Goal: Find specific page/section: Find specific page/section

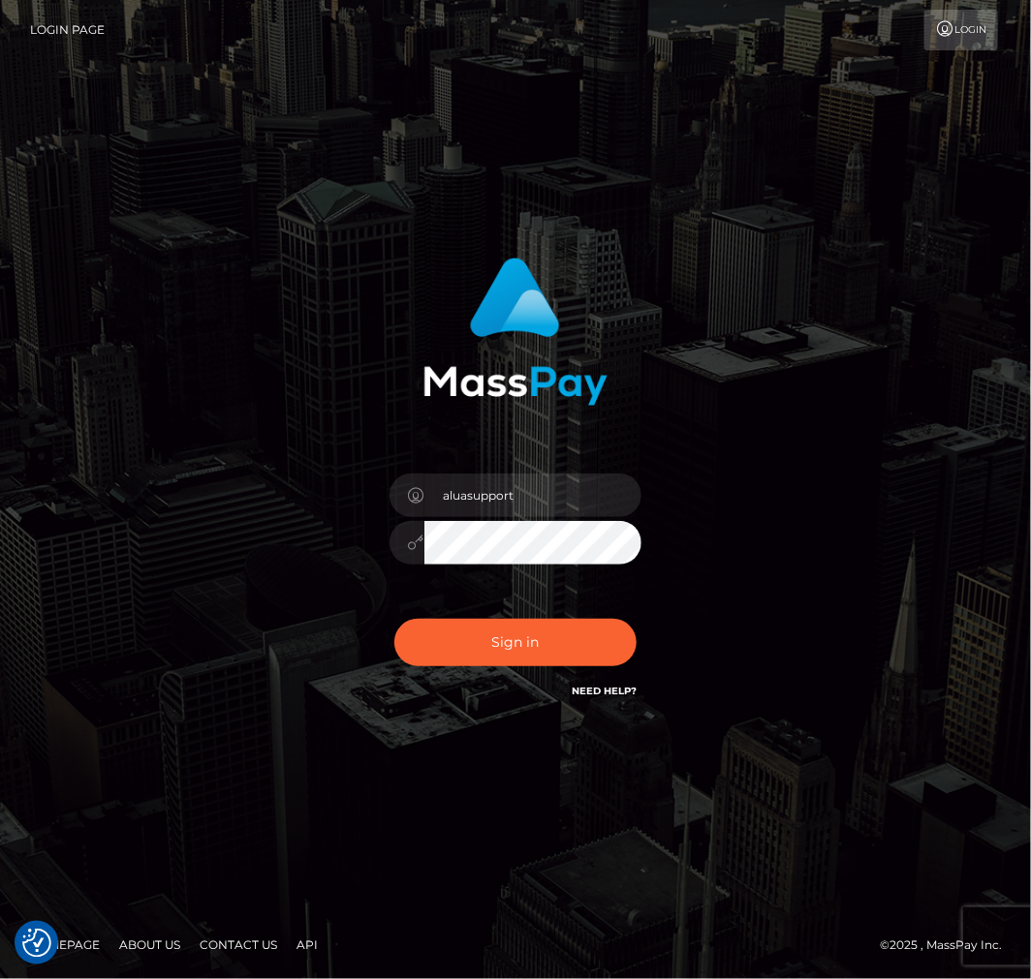
click at [494, 655] on button "Sign in" at bounding box center [515, 642] width 242 height 47
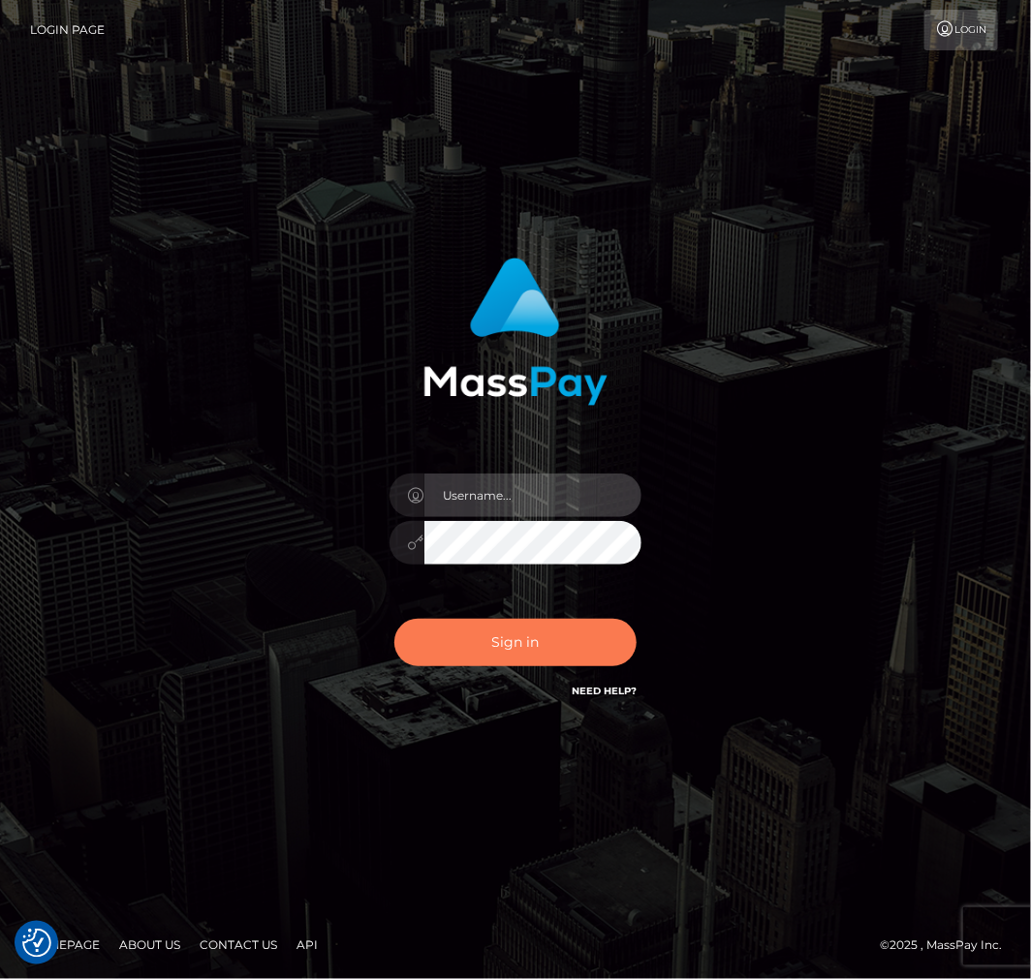
type input "aluasupport"
click at [492, 627] on button "Sign in" at bounding box center [515, 642] width 242 height 47
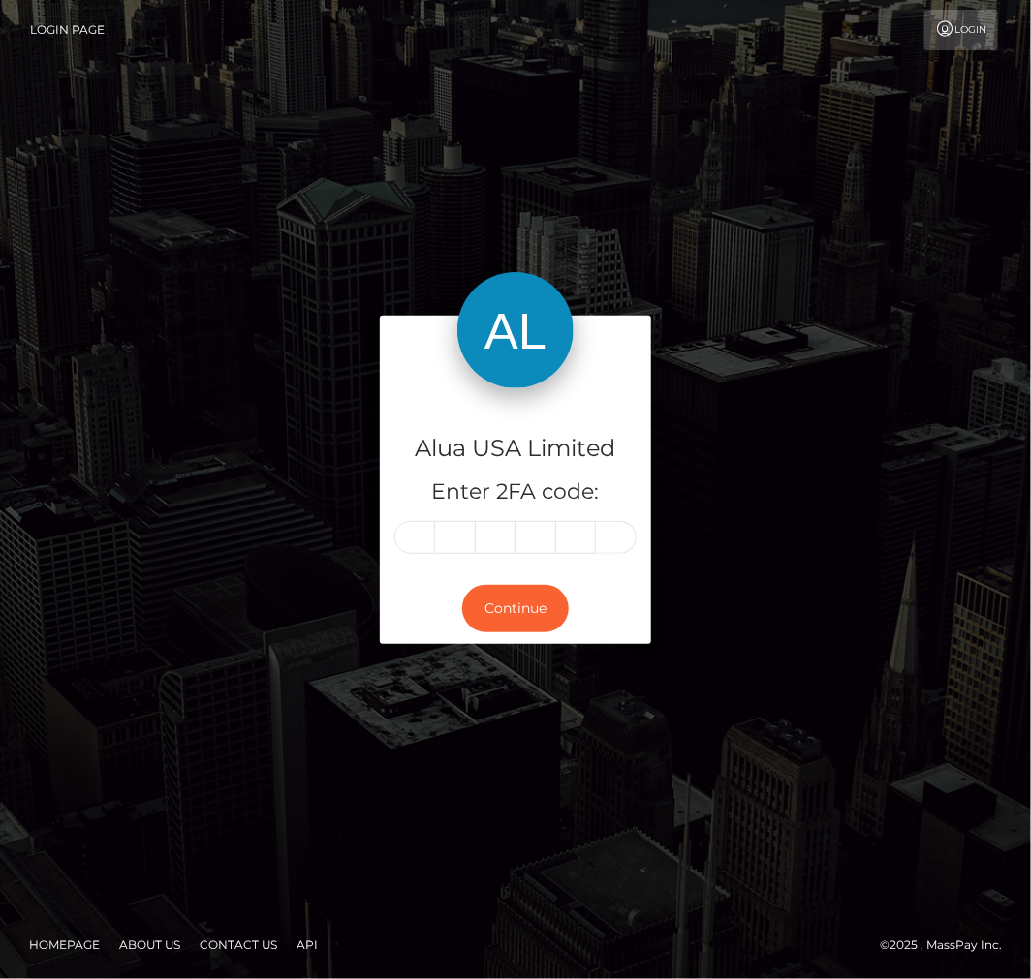
click at [414, 530] on input "text" at bounding box center [414, 537] width 41 height 33
click at [419, 530] on input "text" at bounding box center [414, 537] width 41 height 33
type input "7"
type input "2"
type input "4"
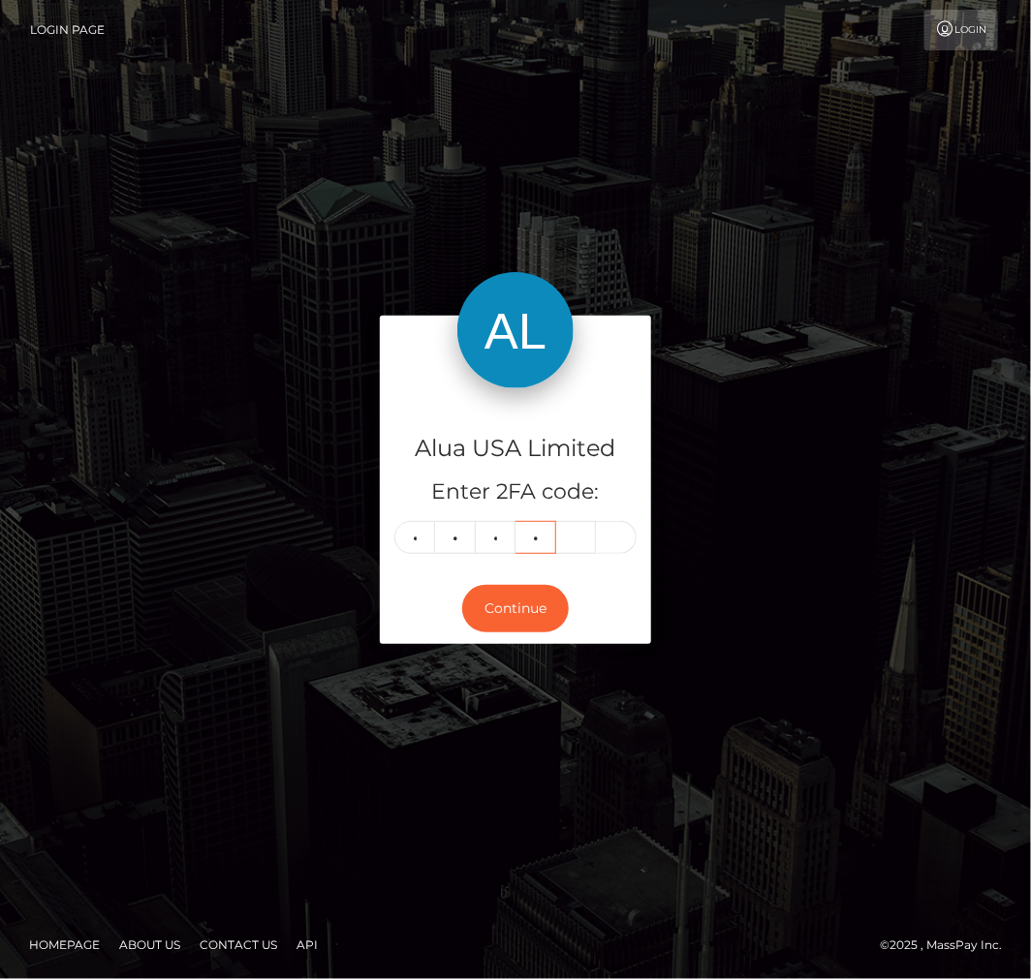
type input "7"
type input "1"
type input "0"
click at [527, 611] on button "Continue" at bounding box center [515, 608] width 107 height 47
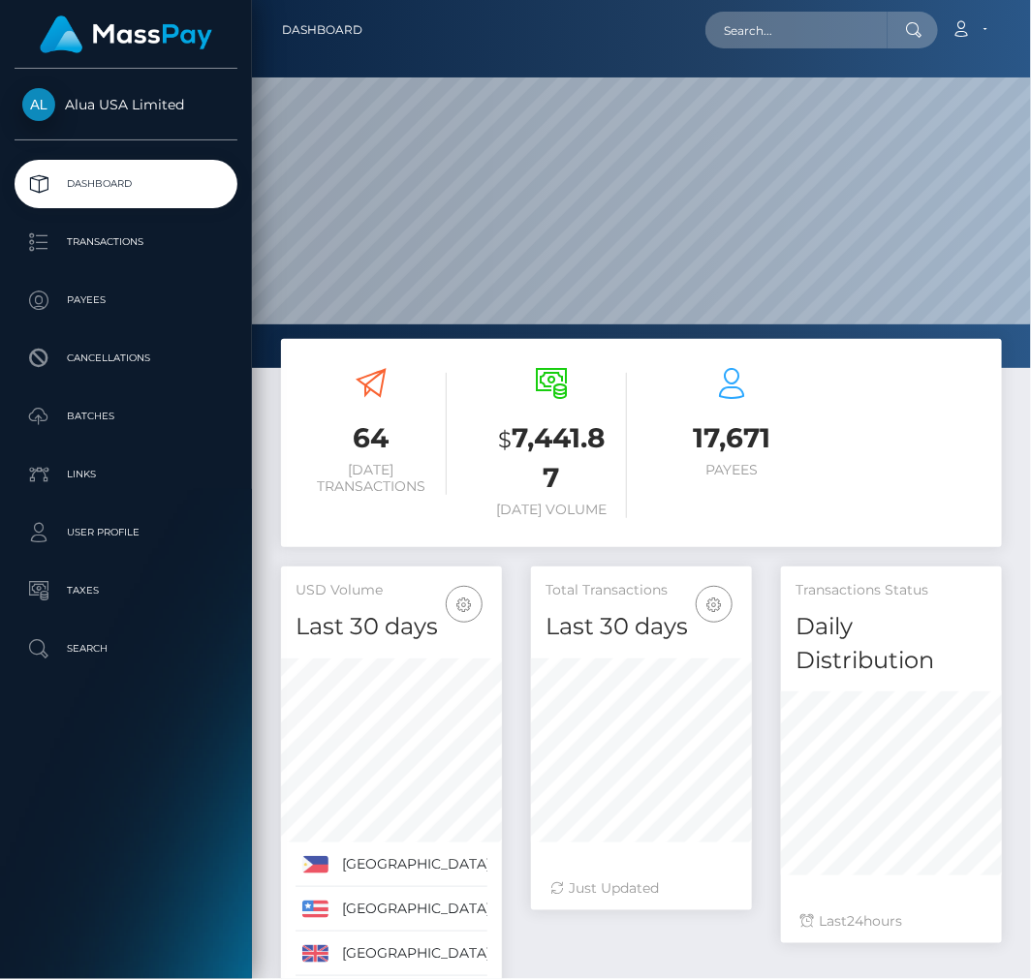
scroll to position [378, 221]
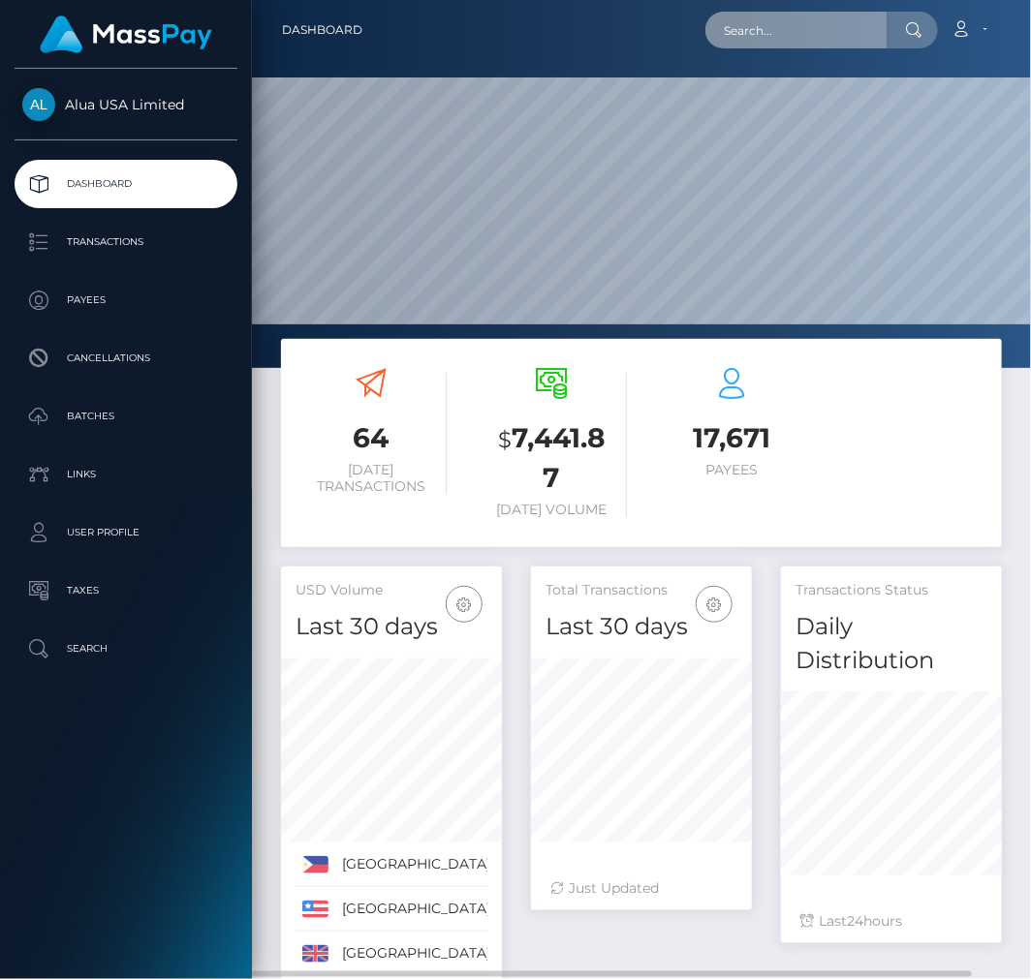
click at [790, 31] on input "text" at bounding box center [796, 30] width 182 height 37
paste input "5ece7bf1c13c8a2ec2799e98"
type input "5ece7bf1c13c8a2ec2799e98"
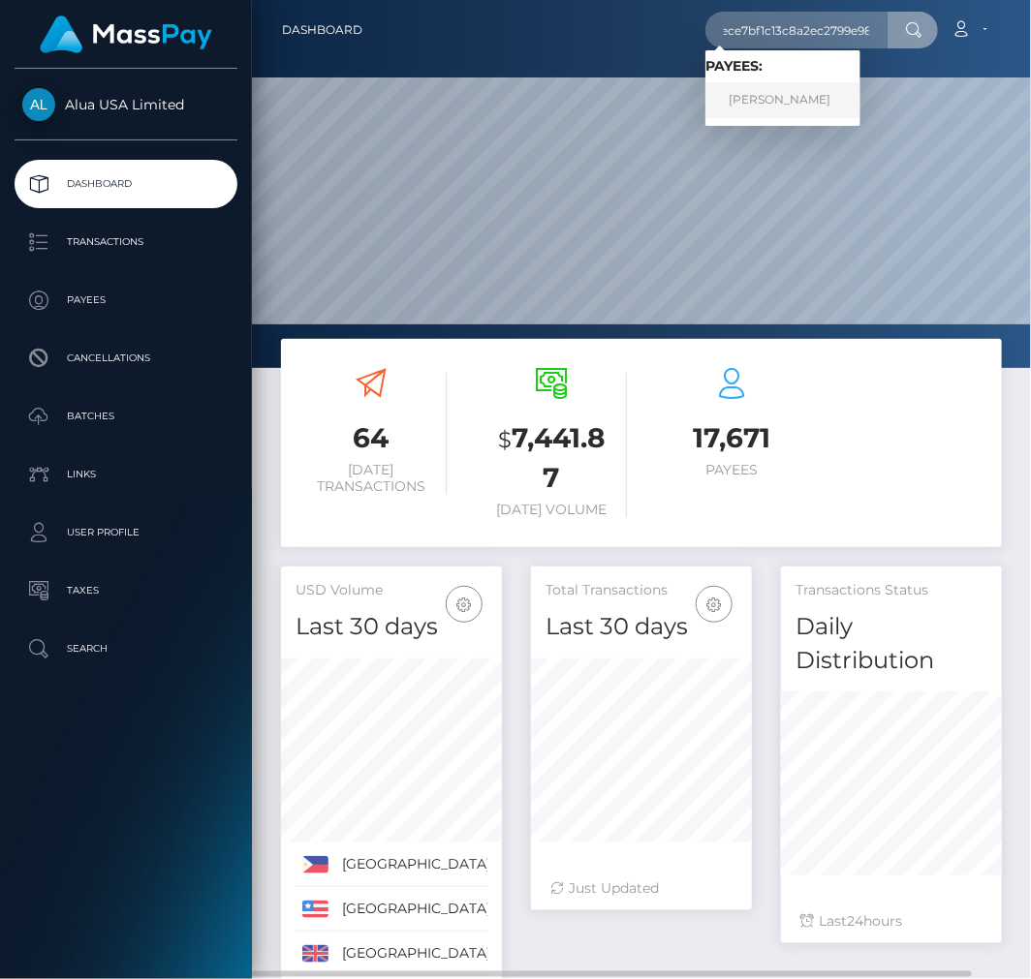
scroll to position [0, 0]
click at [767, 90] on link "Alyssa Fernandez" at bounding box center [782, 100] width 155 height 36
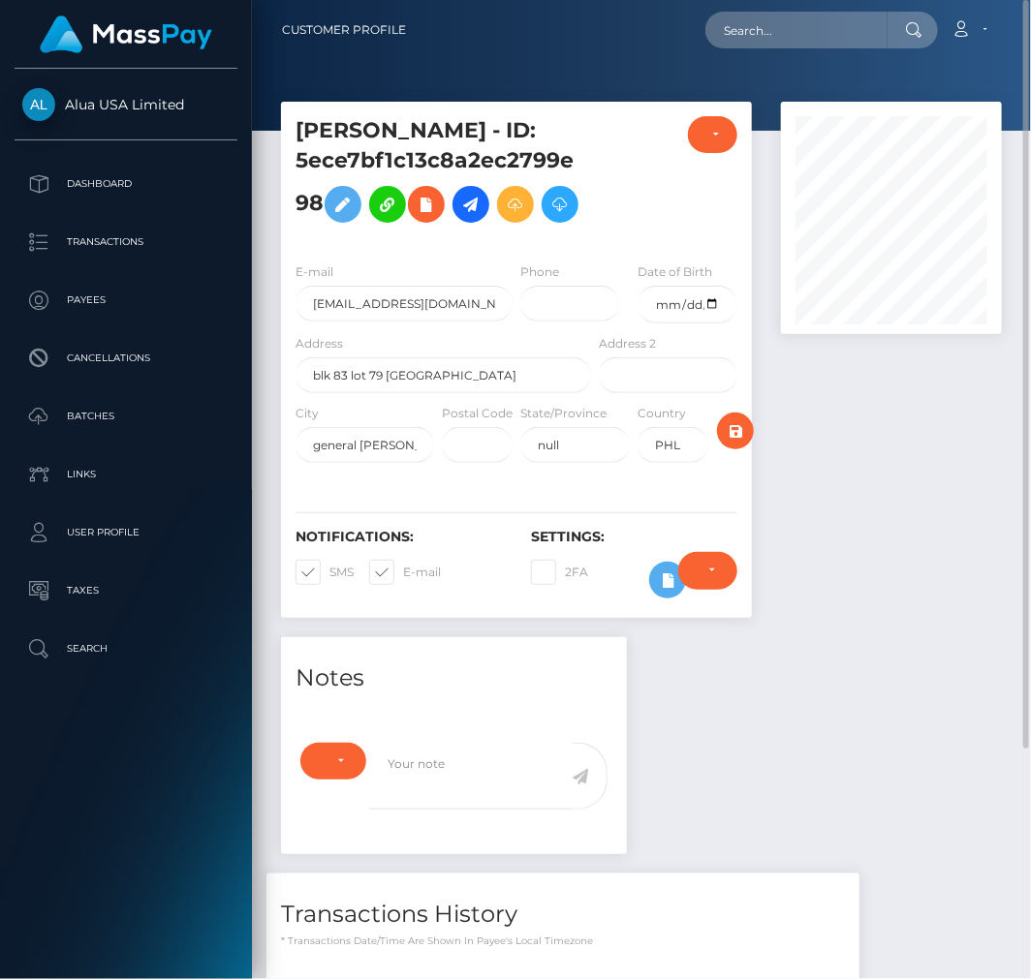
scroll to position [303, 0]
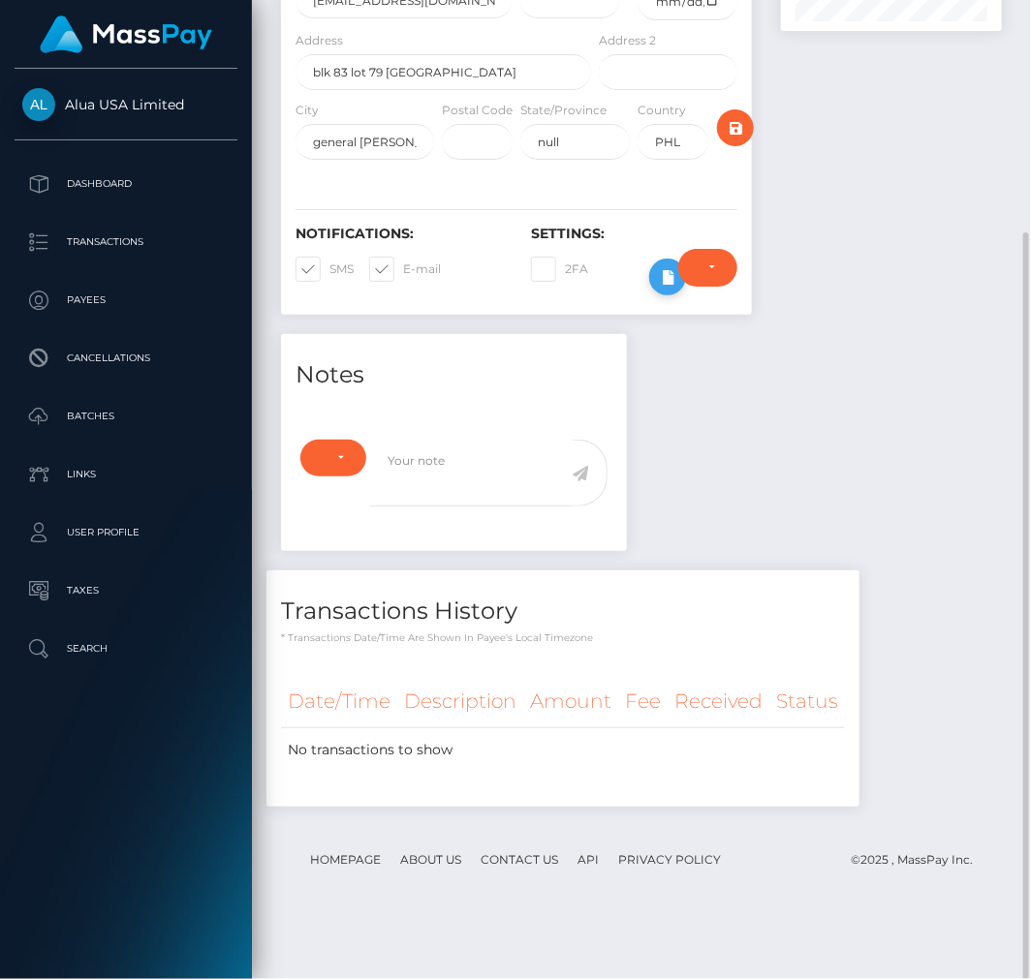
click at [660, 290] on icon at bounding box center [667, 277] width 23 height 24
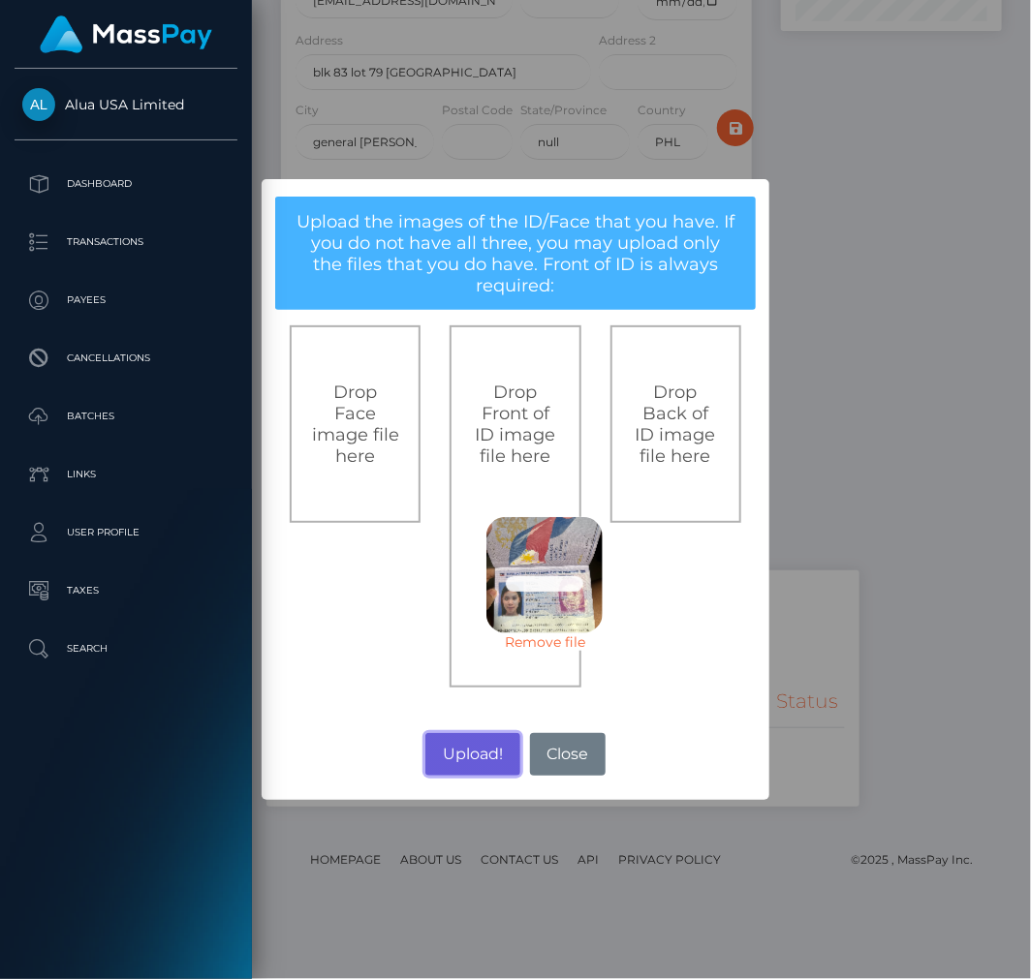
click at [471, 749] on button "Upload!" at bounding box center [472, 754] width 94 height 43
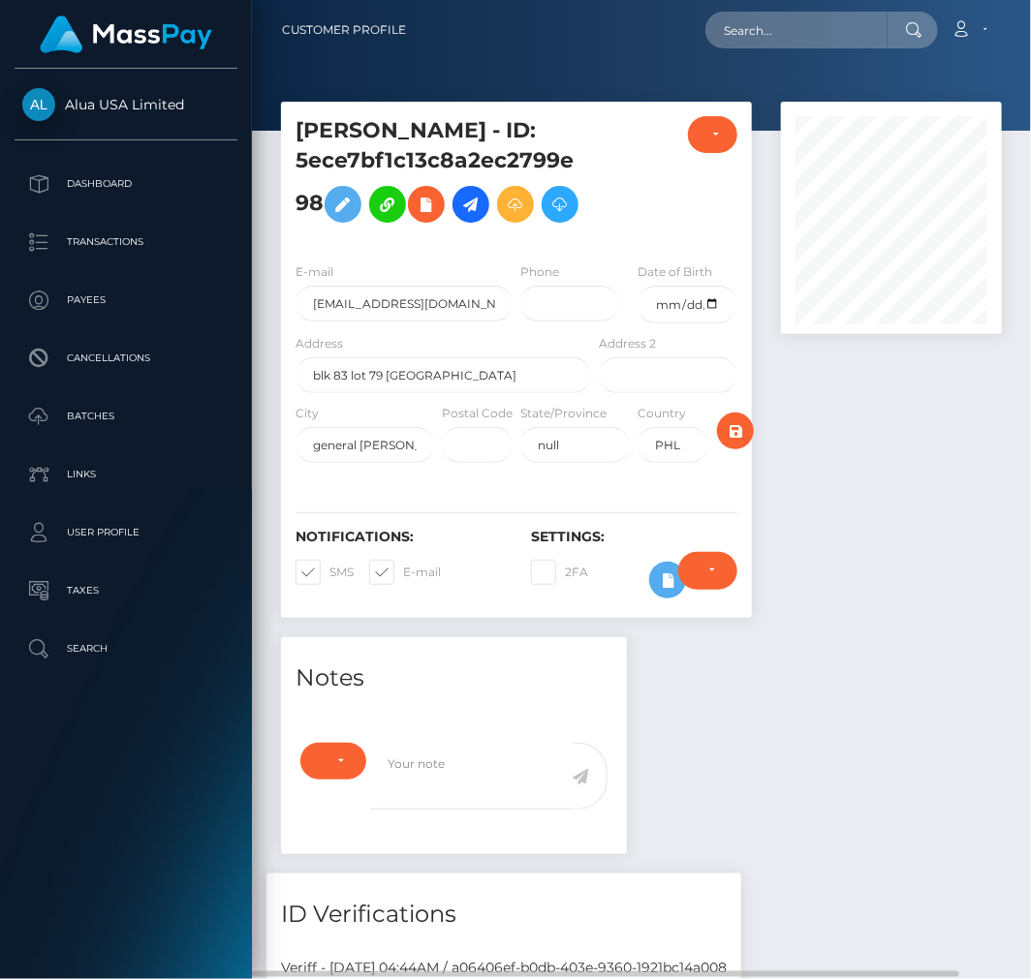
scroll to position [538, 0]
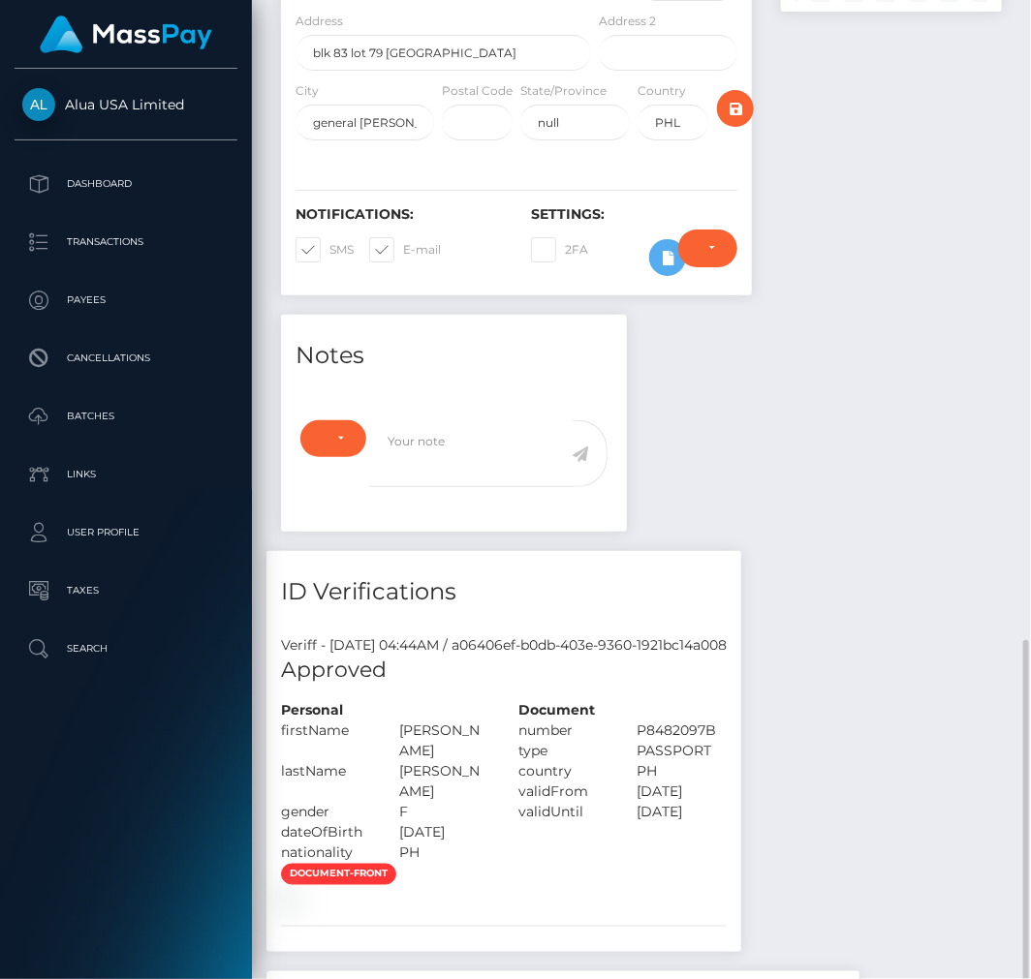
scroll to position [753, 0]
